Goal: Task Accomplishment & Management: Manage account settings

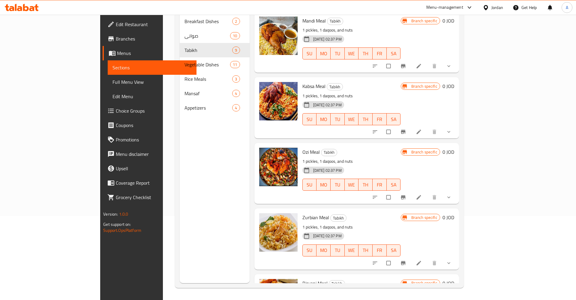
scroll to position [305, 0]
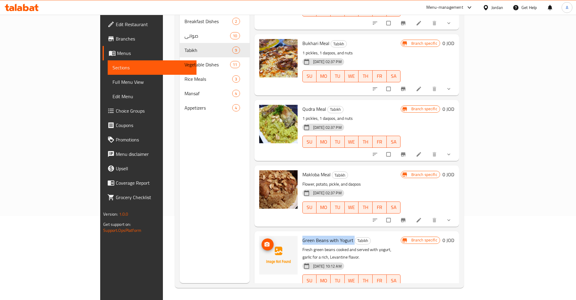
click at [259, 243] on img at bounding box center [278, 255] width 38 height 38
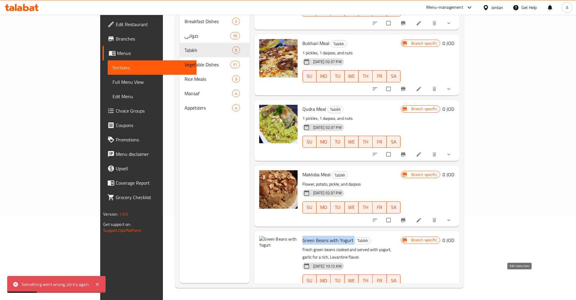
click at [422, 290] on icon at bounding box center [419, 293] width 6 height 6
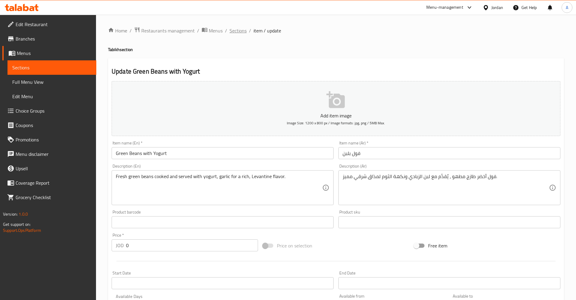
click at [233, 29] on span "Sections" at bounding box center [238, 30] width 17 height 7
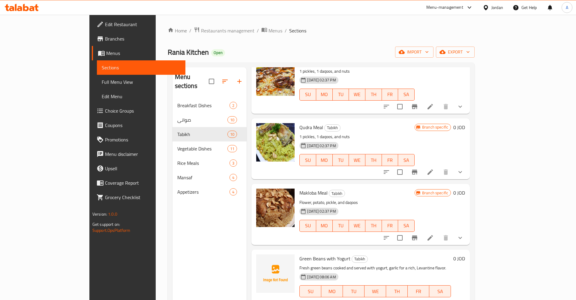
scroll to position [84, 0]
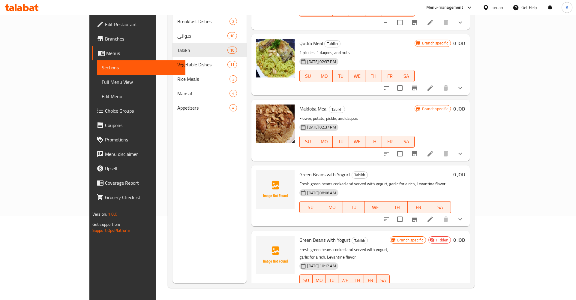
click at [454, 170] on div "Green Beans with Yogurt Tabikh Fresh green beans cooked and served with yogurt,…" at bounding box center [375, 196] width 156 height 56
click at [433, 216] on icon at bounding box center [430, 218] width 5 height 5
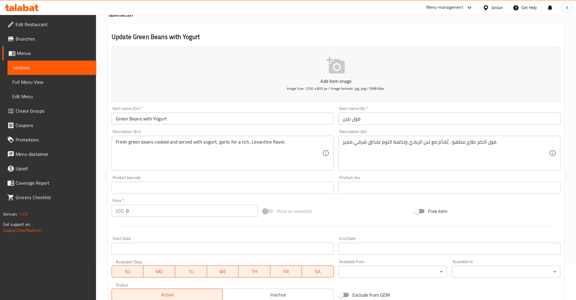
scroll to position [134, 0]
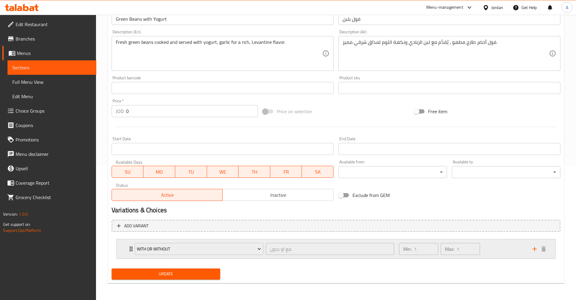
click at [121, 251] on div "with or without مع او بدون ​ Min: 1 ​ Max: 1 ​" at bounding box center [336, 248] width 439 height 19
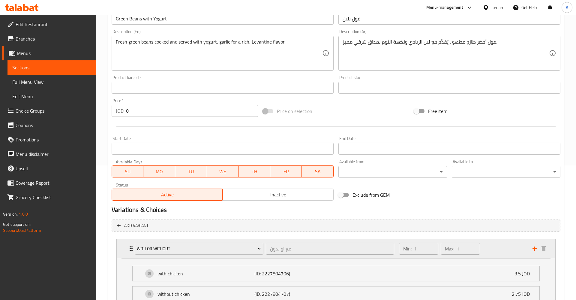
scroll to position [188, 0]
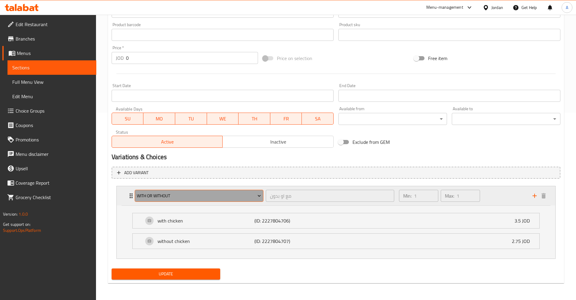
click at [230, 194] on span "with or without" at bounding box center [199, 196] width 124 height 8
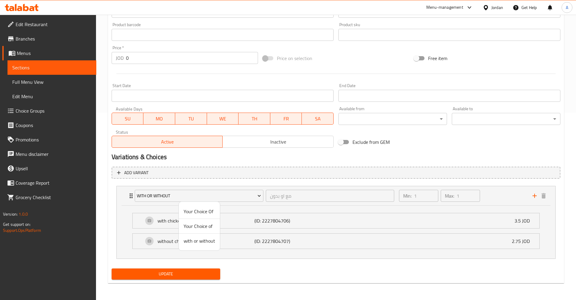
click at [196, 212] on span "Your Choice Of" at bounding box center [200, 211] width 32 height 7
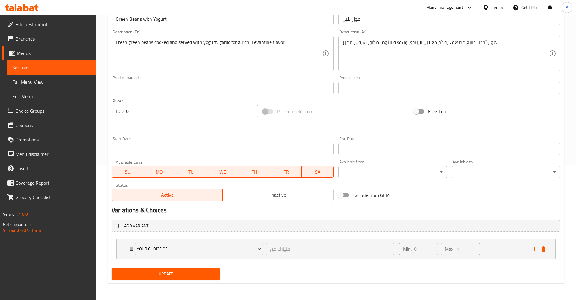
scroll to position [134, 0]
click at [493, 247] on div "Min: 0 ​ Max: 1 ​" at bounding box center [463, 248] width 134 height 19
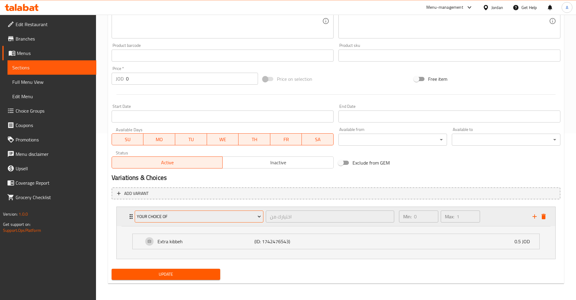
scroll to position [167, 0]
click at [120, 215] on div "Your Choice Of اختيارك من ​ Min: 0 ​ Max: 1 ​" at bounding box center [336, 215] width 439 height 19
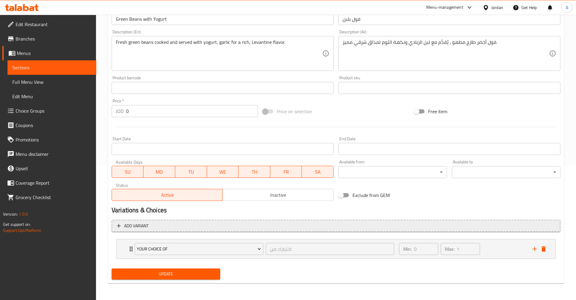
scroll to position [134, 0]
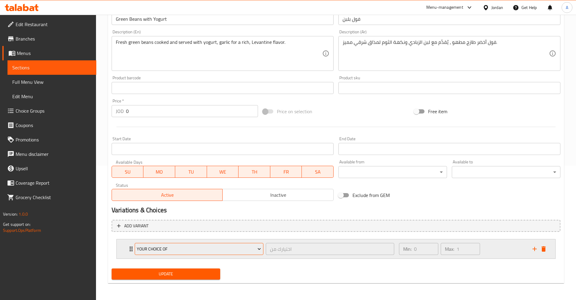
click at [168, 247] on button "Your Choice Of" at bounding box center [199, 249] width 129 height 12
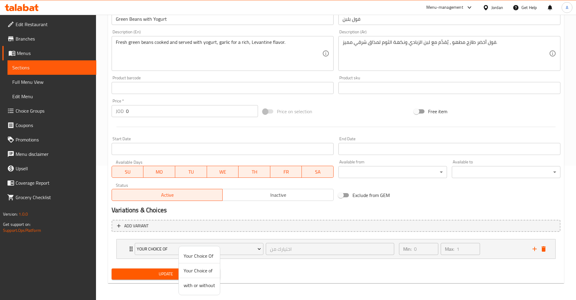
click at [195, 270] on span "Your Choice of" at bounding box center [200, 270] width 32 height 7
click at [499, 249] on div "Min: 1 ​ Max: 1 ​" at bounding box center [463, 248] width 134 height 19
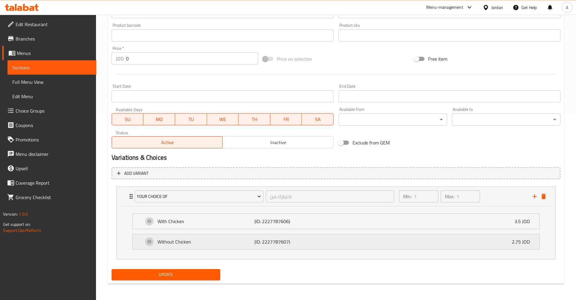
scroll to position [188, 0]
click at [159, 275] on span "Update" at bounding box center [165, 274] width 99 height 8
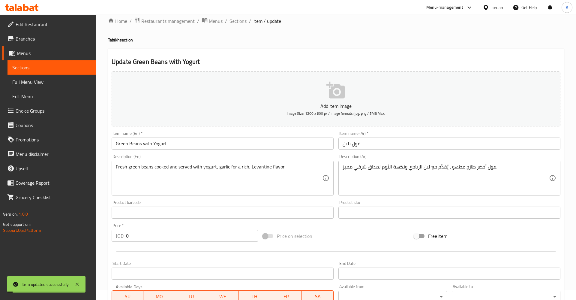
scroll to position [4, 0]
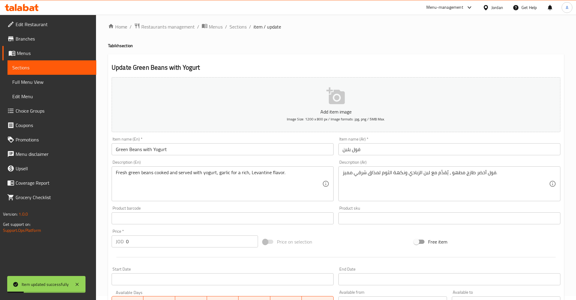
click at [50, 70] on span "Sections" at bounding box center [51, 67] width 79 height 7
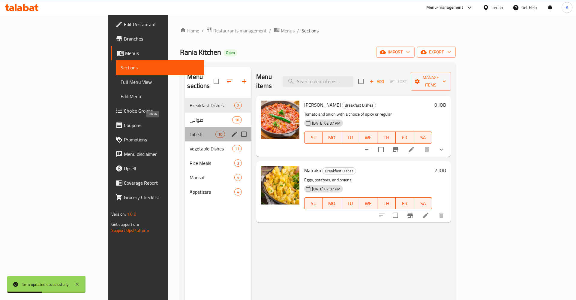
click at [190, 131] on span "Tabikh" at bounding box center [203, 134] width 26 height 7
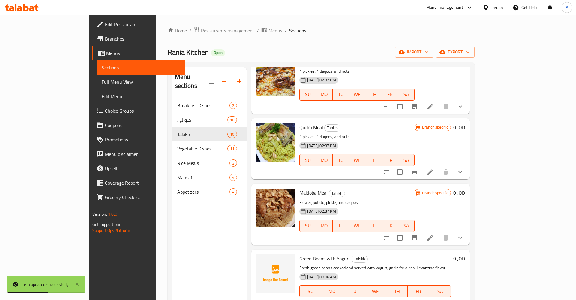
scroll to position [84, 0]
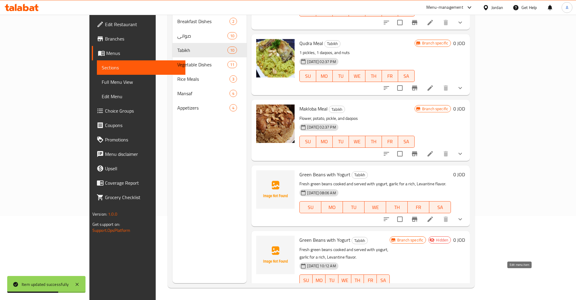
click at [434, 289] on icon at bounding box center [430, 292] width 7 height 7
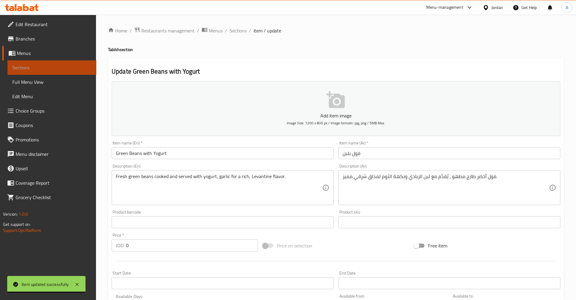
click at [38, 69] on span "Sections" at bounding box center [51, 67] width 79 height 7
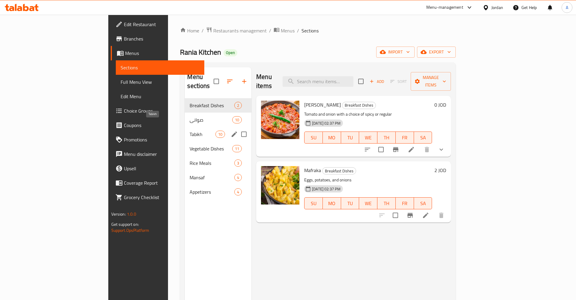
click at [190, 131] on span "Tabikh" at bounding box center [203, 134] width 26 height 7
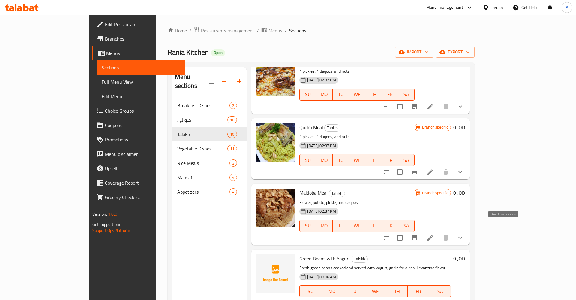
scroll to position [84, 0]
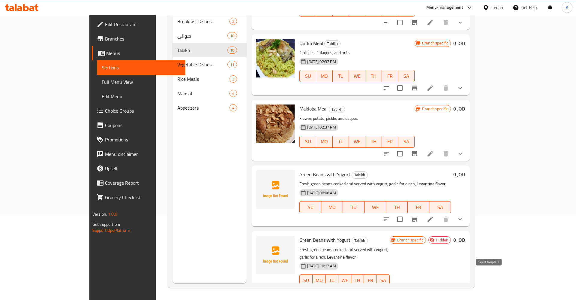
click at [406, 286] on input "checkbox" at bounding box center [400, 292] width 13 height 13
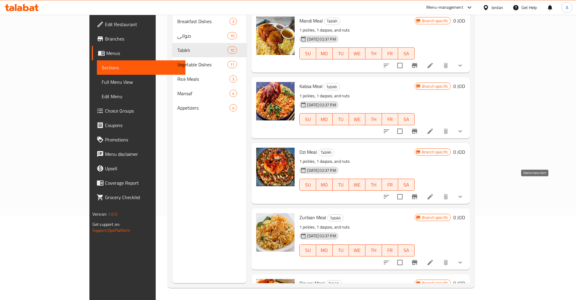
scroll to position [0, 0]
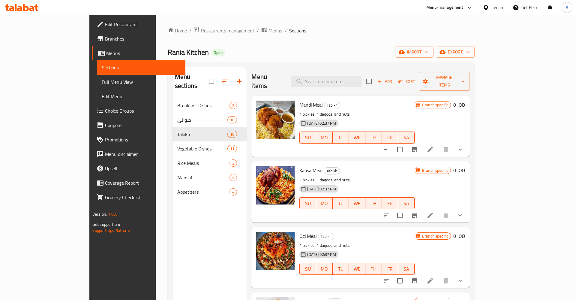
click at [470, 84] on div "Menu items Add Sort Manage items" at bounding box center [361, 81] width 219 height 29
click at [470, 83] on div "Add Sort Manage items" at bounding box center [418, 81] width 104 height 19
click at [465, 80] on span "Manage items" at bounding box center [444, 81] width 41 height 15
click at [336, 39] on div at bounding box center [288, 150] width 576 height 300
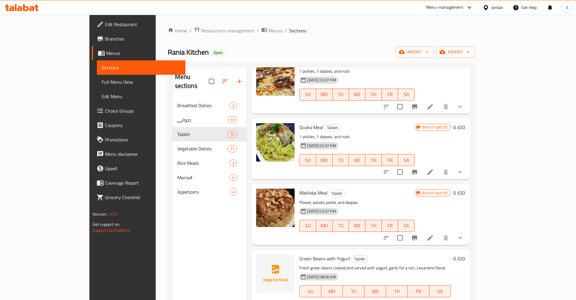
scroll to position [84, 0]
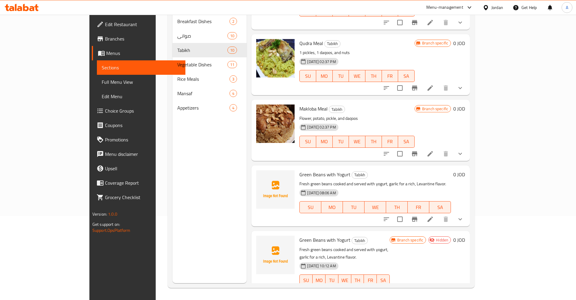
click at [460, 6] on div "Menu-management" at bounding box center [444, 7] width 37 height 7
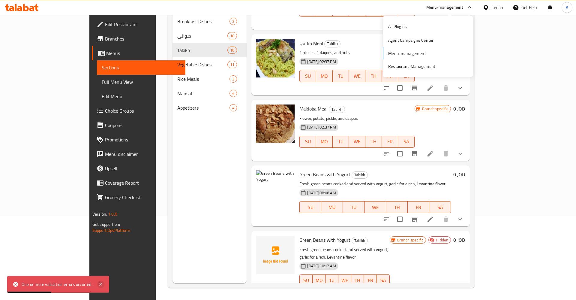
click at [100, 282] on icon at bounding box center [100, 284] width 7 height 7
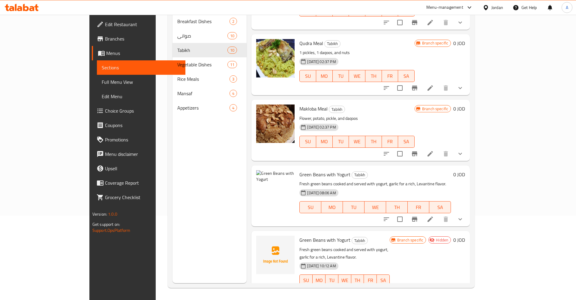
drag, startPoint x: 228, startPoint y: 197, endPoint x: 240, endPoint y: 187, distance: 15.1
click at [247, 195] on div "Menu items Add Sort Manage items Mandi Meal Tabikh 1 pickles, 1 daqoos, and nut…" at bounding box center [358, 133] width 223 height 300
click at [280, 175] on span "delete image" at bounding box center [286, 178] width 12 height 7
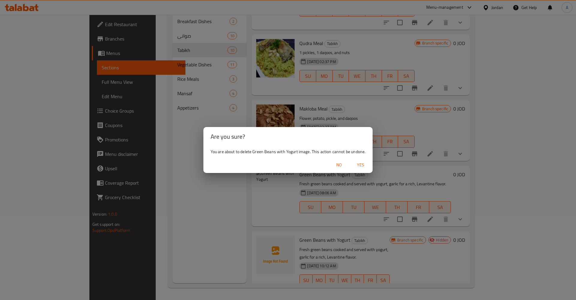
click at [340, 165] on span "No" at bounding box center [339, 165] width 14 height 8
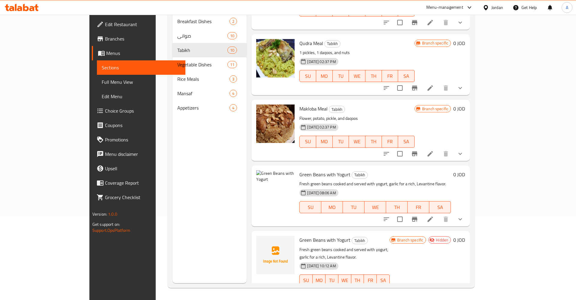
click at [465, 253] on div "Branch specific Hidden 0 JOD" at bounding box center [427, 265] width 75 height 59
click at [406, 286] on input "checkbox" at bounding box center [400, 292] width 13 height 13
checkbox input "false"
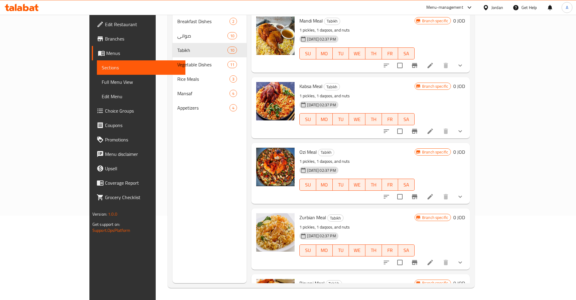
scroll to position [0, 0]
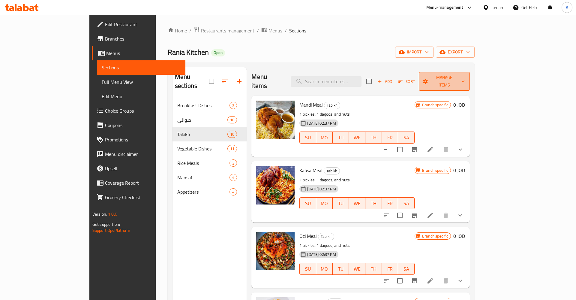
click at [465, 80] on span "Manage items" at bounding box center [444, 81] width 41 height 15
click at [457, 76] on div at bounding box center [288, 150] width 576 height 300
click at [375, 75] on input "checkbox" at bounding box center [369, 81] width 13 height 13
checkbox input "true"
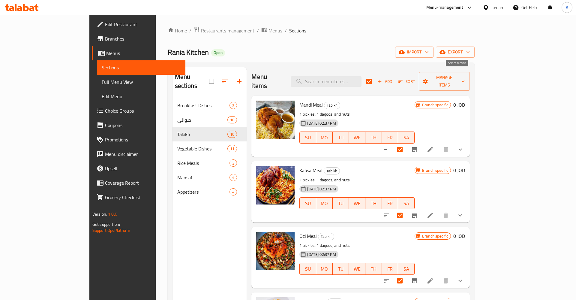
checkbox input "true"
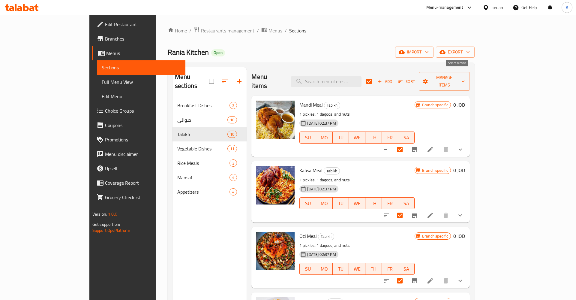
checkbox input "true"
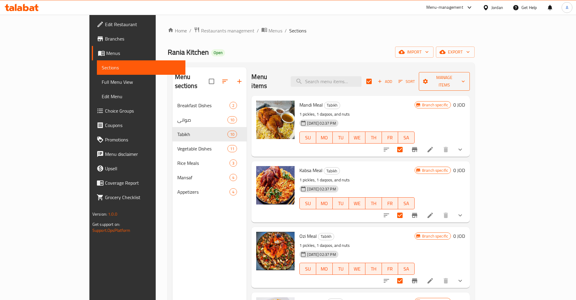
click at [470, 82] on button "Manage items" at bounding box center [444, 81] width 51 height 19
click at [526, 135] on span "Bulk update" at bounding box center [535, 131] width 25 height 7
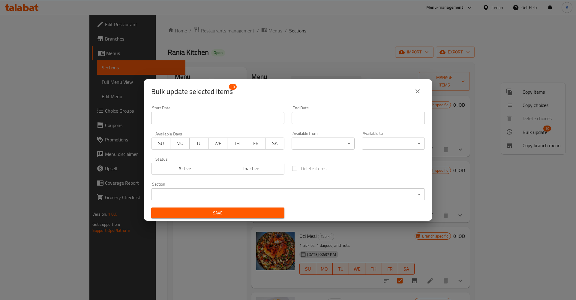
click at [274, 168] on span "Inactive" at bounding box center [252, 168] width 62 height 9
click at [295, 169] on label "Delete items" at bounding box center [307, 168] width 38 height 13
click at [201, 171] on span "Active" at bounding box center [185, 168] width 62 height 9
click at [295, 171] on label "Delete items" at bounding box center [307, 168] width 38 height 13
click at [280, 169] on span "Inactive" at bounding box center [252, 168] width 62 height 9
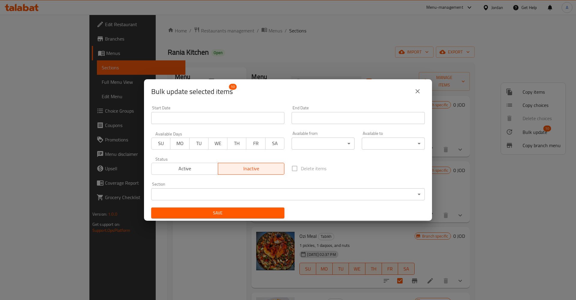
click at [304, 169] on span "Delete items" at bounding box center [314, 168] width 26 height 7
click at [321, 144] on body "​ Menu-management Jordan Get Help A Edit Restaurant Branches Menus Sections Ful…" at bounding box center [288, 157] width 576 height 285
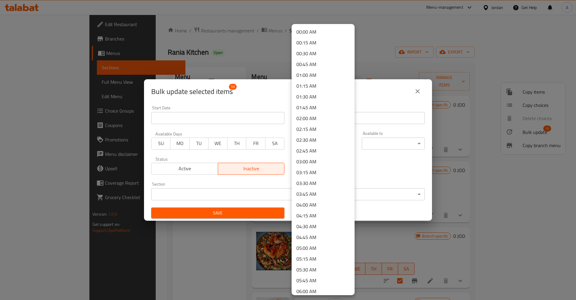
click at [413, 197] on div at bounding box center [288, 150] width 576 height 300
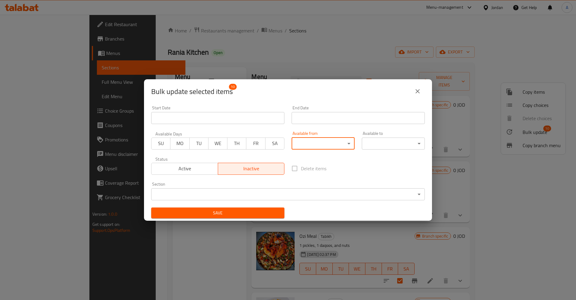
click at [356, 125] on div "End Date End Date" at bounding box center [358, 115] width 140 height 26
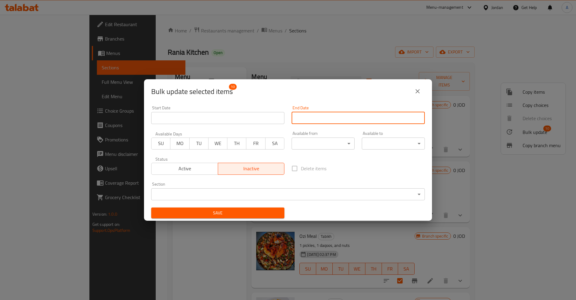
click at [339, 120] on input "Start Date" at bounding box center [358, 118] width 133 height 12
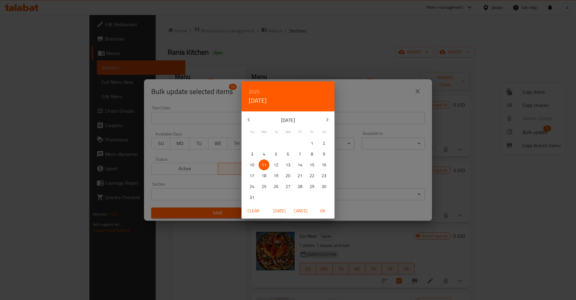
drag, startPoint x: 413, startPoint y: 99, endPoint x: 408, endPoint y: 99, distance: 4.5
click at [412, 99] on div "2025 Mon, Aug [DATE] Mo Tu We Th Fr Sa 27 28 29 30 31 1 2 3 4 5 6 7 8 9 10 11 1…" at bounding box center [288, 150] width 576 height 300
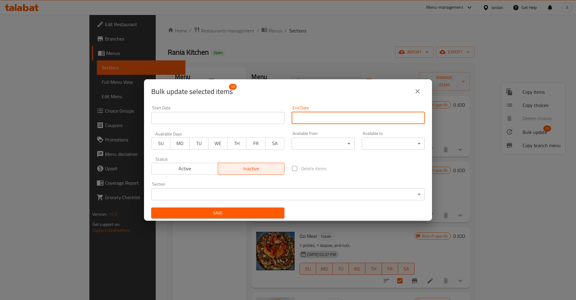
click at [426, 87] on div "Bulk update selected items 10" at bounding box center [288, 91] width 288 height 24
click at [419, 89] on icon "close" at bounding box center [417, 91] width 7 height 7
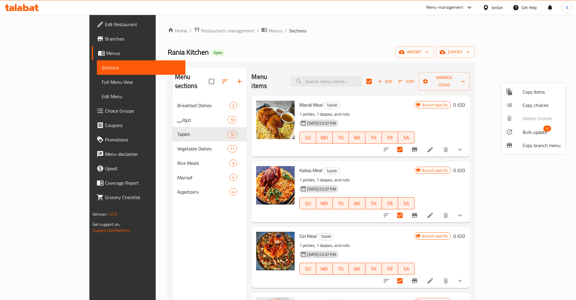
click at [445, 38] on div at bounding box center [288, 150] width 576 height 300
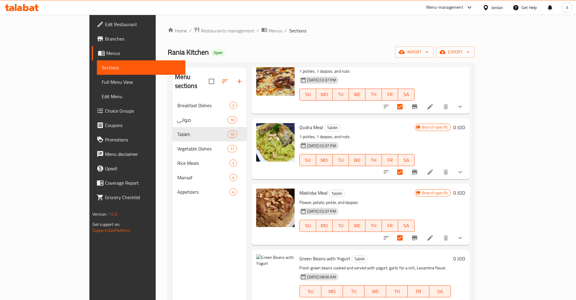
scroll to position [84, 0]
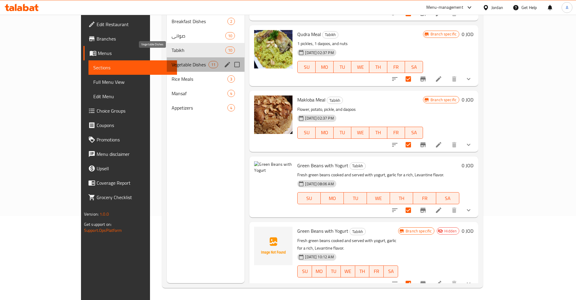
click at [172, 61] on span "Vegetable Dishes" at bounding box center [190, 64] width 37 height 7
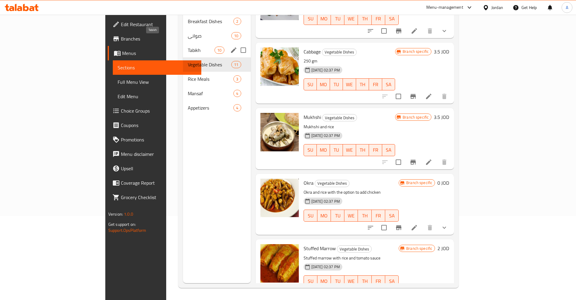
click at [188, 47] on span "Tabikh" at bounding box center [201, 50] width 27 height 7
checkbox input "true"
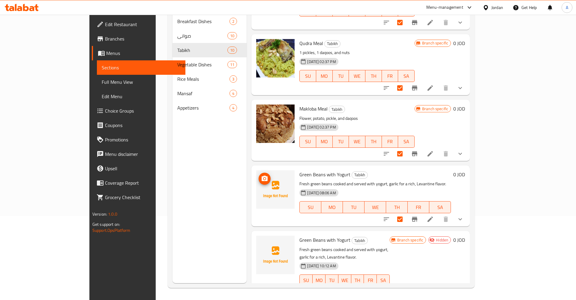
click at [257, 180] on img at bounding box center [275, 189] width 38 height 38
click at [261, 175] on icon "upload picture" at bounding box center [264, 178] width 7 height 7
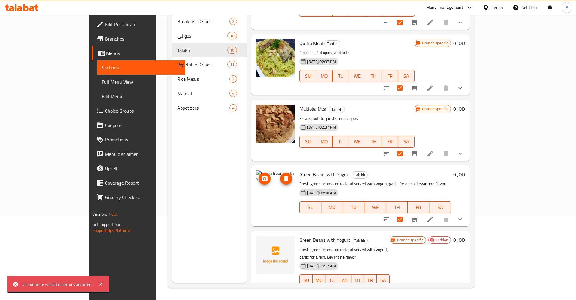
click at [259, 175] on button "upload picture" at bounding box center [265, 179] width 12 height 12
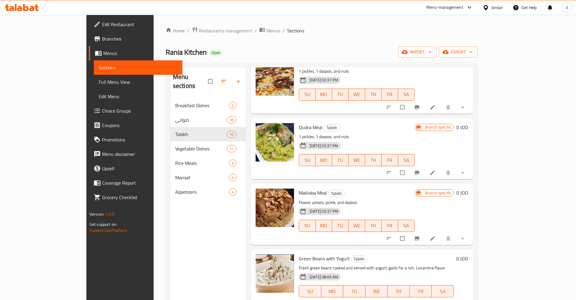
scroll to position [84, 0]
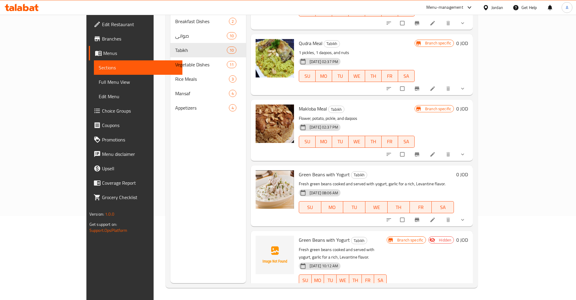
click at [468, 253] on div "Branch specific Hidden 0 JOD" at bounding box center [427, 265] width 81 height 59
click at [420, 290] on icon "Branch-specific-item" at bounding box center [417, 293] width 6 height 6
click at [442, 288] on li at bounding box center [433, 293] width 17 height 10
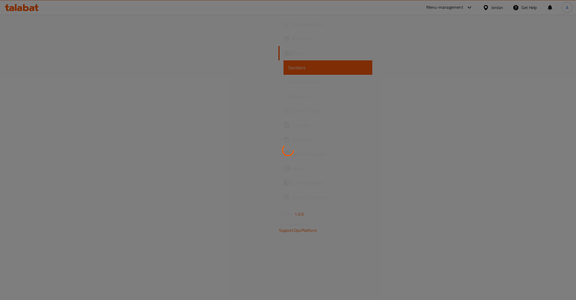
click at [519, 274] on div at bounding box center [288, 150] width 576 height 300
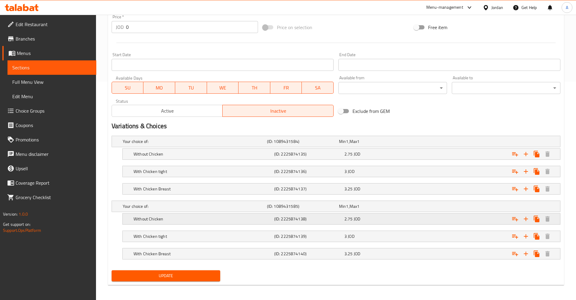
scroll to position [220, 0]
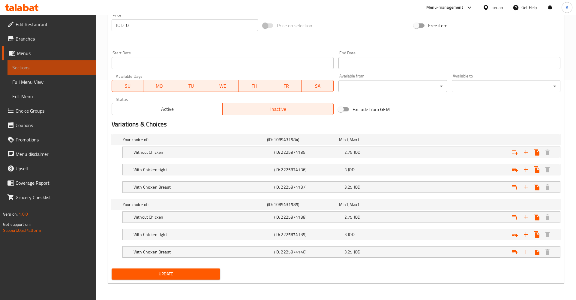
click at [31, 73] on link "Sections" at bounding box center [52, 67] width 89 height 14
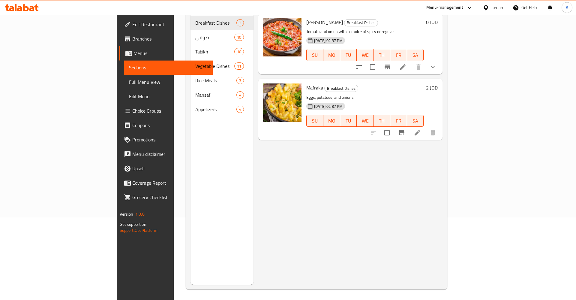
scroll to position [84, 0]
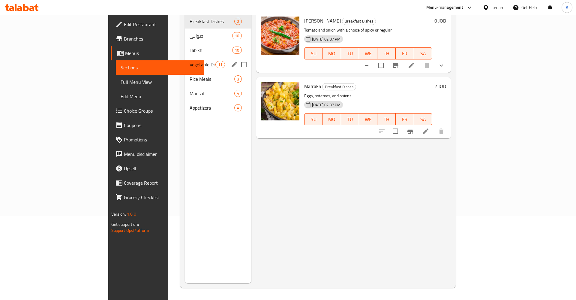
click at [190, 47] on span "Tabikh" at bounding box center [211, 50] width 42 height 7
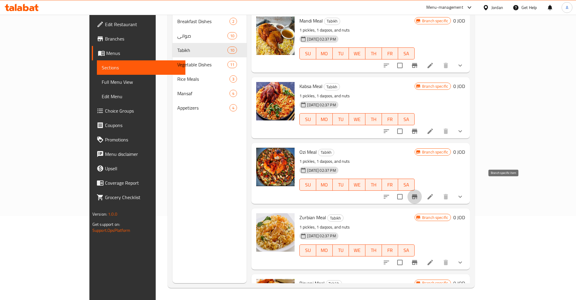
click at [422, 189] on button "Branch-specific-item" at bounding box center [415, 196] width 14 height 14
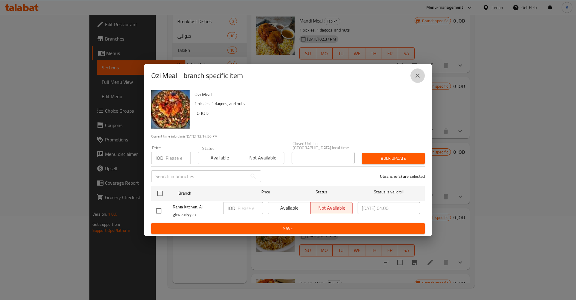
click at [416, 75] on icon "close" at bounding box center [417, 75] width 7 height 7
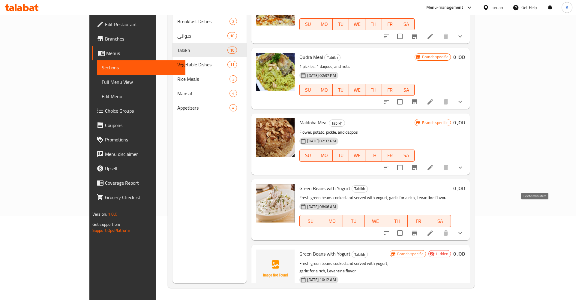
scroll to position [371, 0]
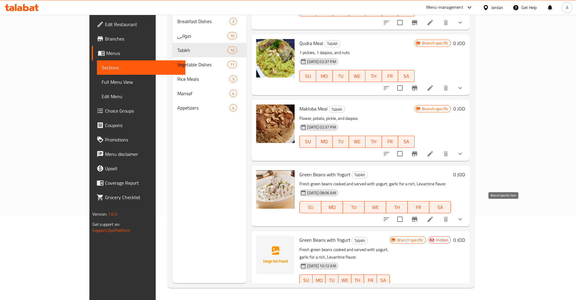
click at [417, 217] on icon "Branch-specific-item" at bounding box center [414, 219] width 5 height 5
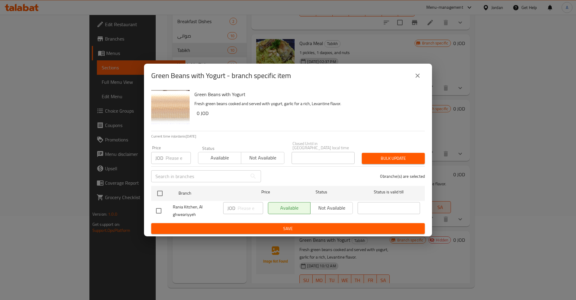
click at [344, 211] on div "Available Not available" at bounding box center [310, 208] width 85 height 12
click at [334, 206] on div "Available Not available" at bounding box center [310, 208] width 85 height 12
click at [225, 204] on div "JOD ​" at bounding box center [243, 208] width 40 height 12
click at [170, 205] on div "Rania Kitchen, Al ghweariyyeh" at bounding box center [187, 211] width 67 height 22
click at [158, 211] on input "checkbox" at bounding box center [158, 210] width 13 height 13
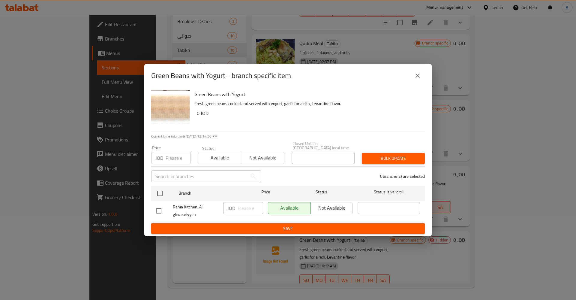
checkbox input "true"
click at [311, 209] on button "Not available" at bounding box center [331, 208] width 43 height 12
click at [318, 220] on ul "Branch Price Status Status is valid till Rania Kitchen, Al ghweariyyeh JOD ​ Av…" at bounding box center [288, 203] width 274 height 40
click at [321, 225] on span "Save" at bounding box center [288, 229] width 264 height 8
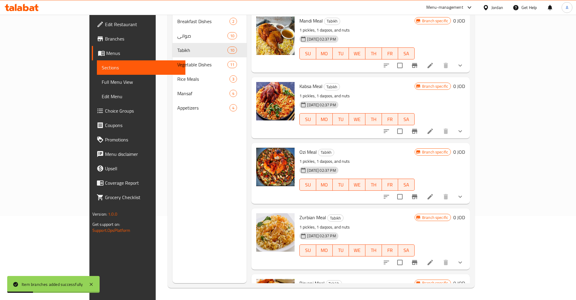
scroll to position [0, 0]
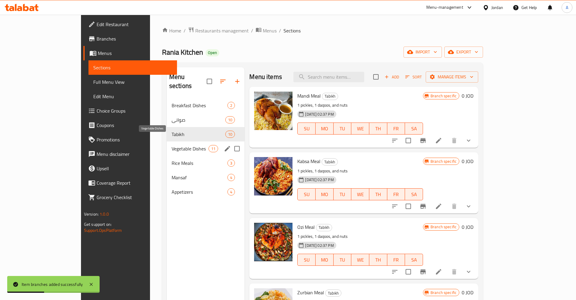
click at [172, 145] on span "Vegetable Dishes" at bounding box center [190, 148] width 37 height 7
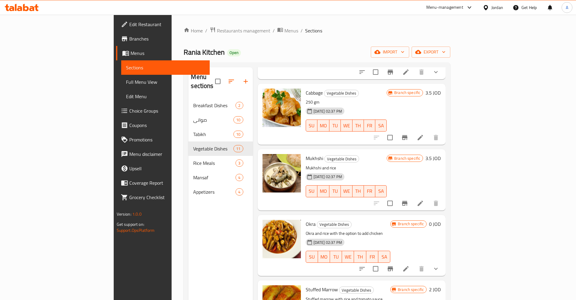
scroll to position [84, 0]
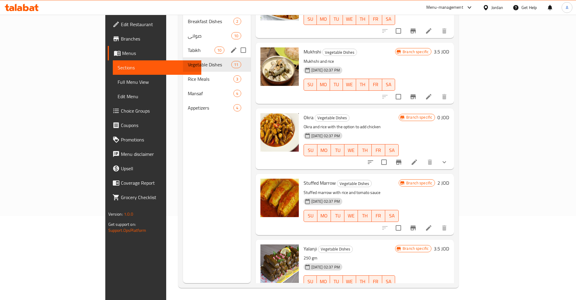
click at [183, 43] on div "Tabikh 10" at bounding box center [217, 50] width 68 height 14
